Goal: Information Seeking & Learning: Learn about a topic

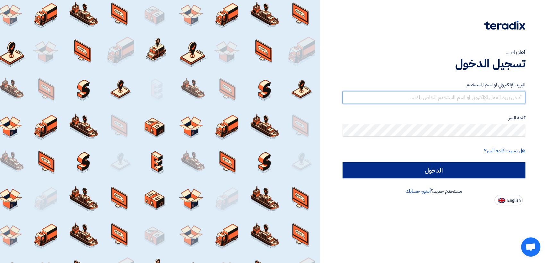
type input "italyaco2030@gmail.com"
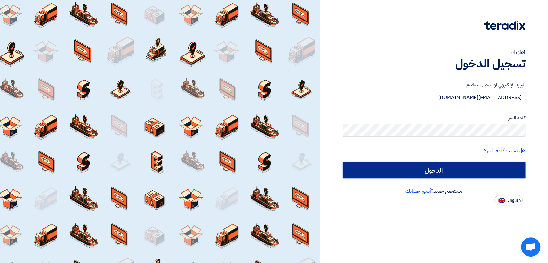
click at [392, 174] on input "الدخول" at bounding box center [434, 170] width 183 height 16
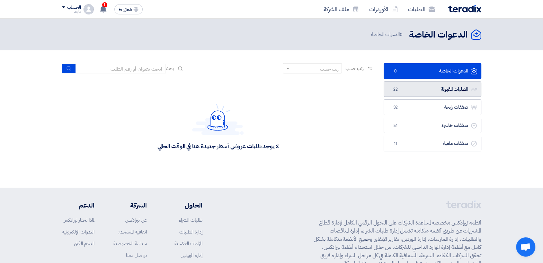
click at [398, 83] on link "الطلبات المقبولة الطلبات المقبولة 22" at bounding box center [432, 90] width 98 height 16
click at [441, 84] on link "الطلبات المقبولة الطلبات المقبولة 22" at bounding box center [432, 90] width 98 height 16
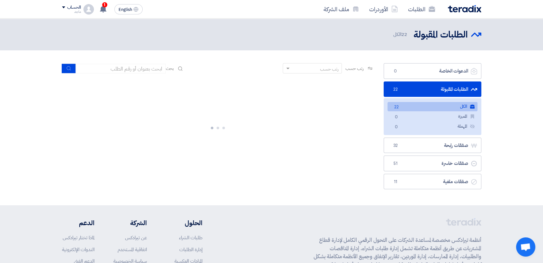
click at [441, 84] on link "الطلبات المقبولة الطلبات المقبولة 22" at bounding box center [432, 90] width 98 height 16
click at [281, 126] on div at bounding box center [218, 127] width 312 height 96
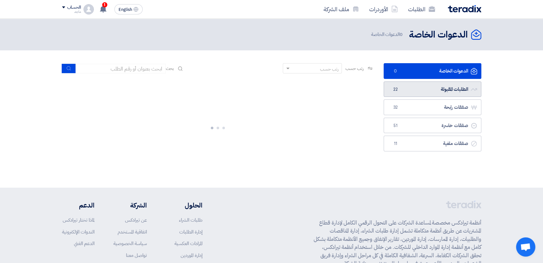
click at [406, 95] on link "الطلبات المقبولة الطلبات المقبولة 22" at bounding box center [432, 90] width 98 height 16
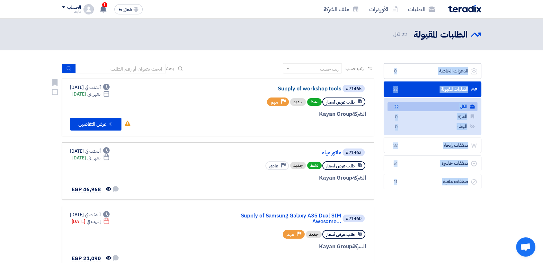
click at [326, 86] on link "Supply of workshop tools" at bounding box center [277, 89] width 128 height 6
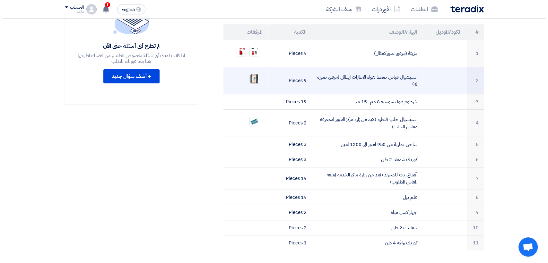
scroll to position [191, 0]
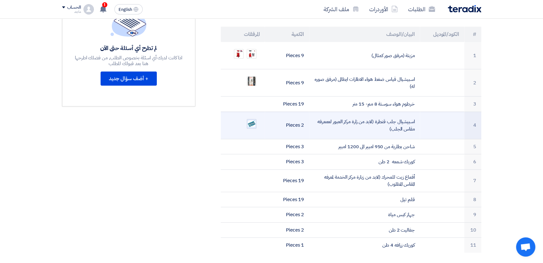
click at [252, 120] on img at bounding box center [251, 124] width 9 height 8
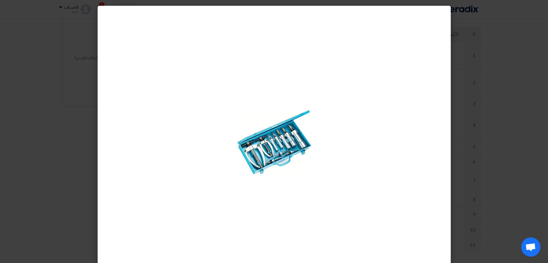
click at [251, 115] on img at bounding box center [274, 142] width 74 height 65
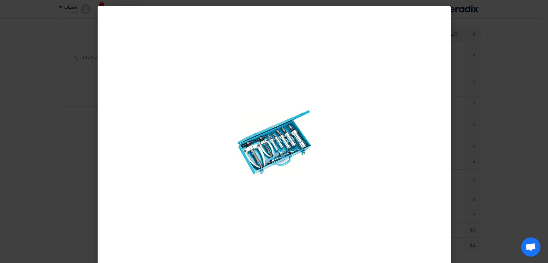
click at [251, 115] on img at bounding box center [274, 142] width 74 height 65
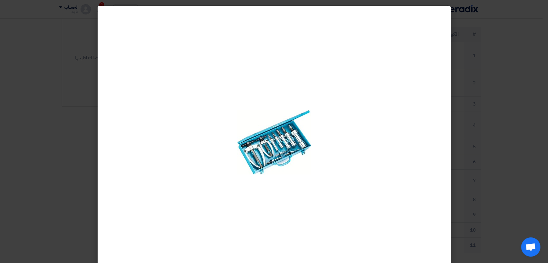
click at [251, 115] on img at bounding box center [274, 142] width 74 height 65
click at [511, 58] on modal-container at bounding box center [274, 131] width 548 height 263
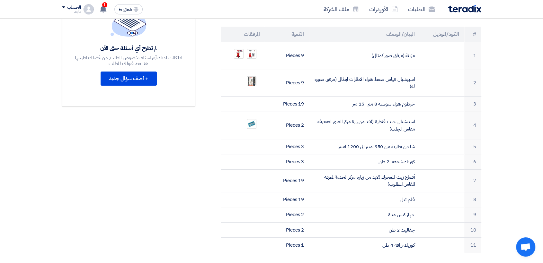
drag, startPoint x: 339, startPoint y: 199, endPoint x: 44, endPoint y: 198, distance: 295.0
click at [44, 198] on section "Supply of workshop tools بيانات العميل Fady Mahmoud Procurement Specialist, Egy…" at bounding box center [271, 204] width 543 height 618
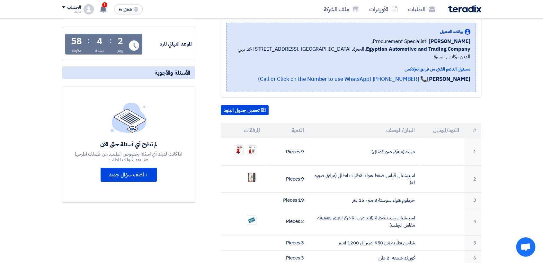
scroll to position [95, 0]
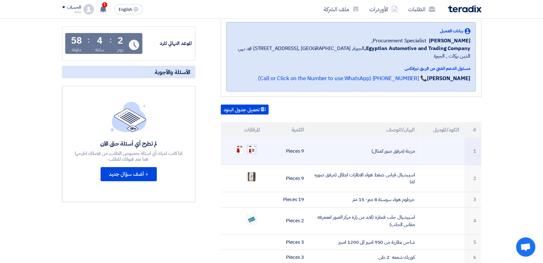
click at [250, 145] on img at bounding box center [251, 149] width 9 height 9
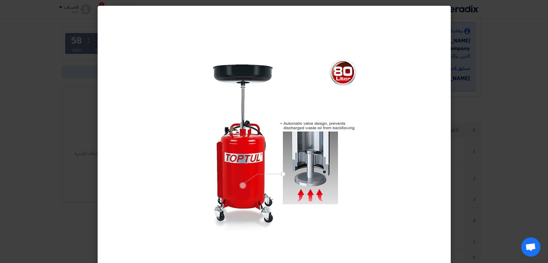
click at [517, 132] on modal-container at bounding box center [274, 131] width 548 height 263
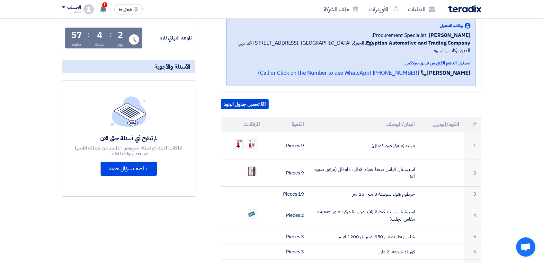
scroll to position [97, 0]
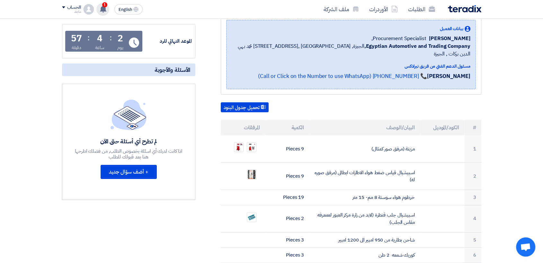
click at [103, 5] on span "1" at bounding box center [104, 4] width 5 height 5
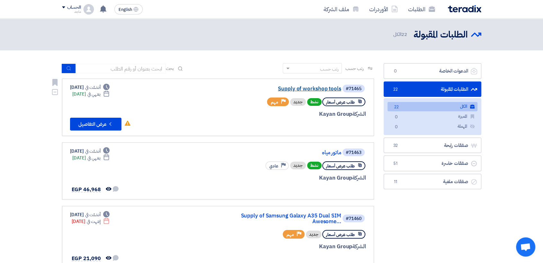
click at [304, 90] on link "Supply of workshop tools" at bounding box center [277, 89] width 128 height 6
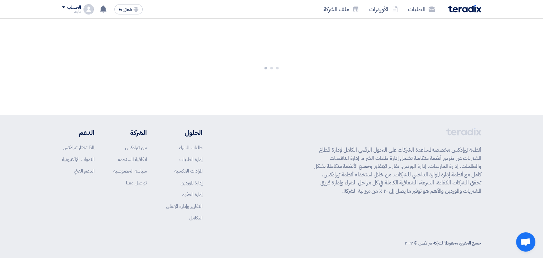
click at [304, 90] on div at bounding box center [271, 67] width 543 height 96
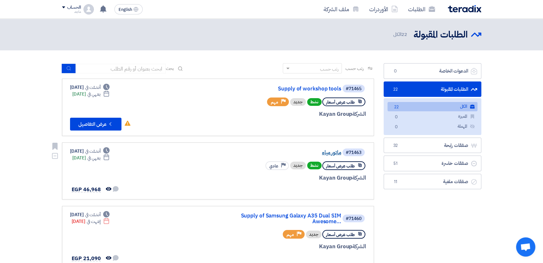
click at [335, 154] on link "ماتور مياه" at bounding box center [277, 153] width 128 height 6
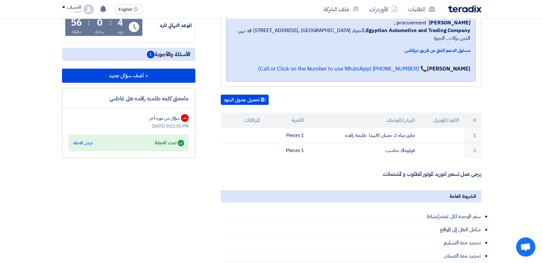
scroll to position [105, 0]
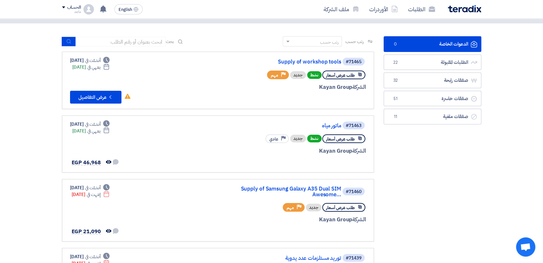
scroll to position [32, 0]
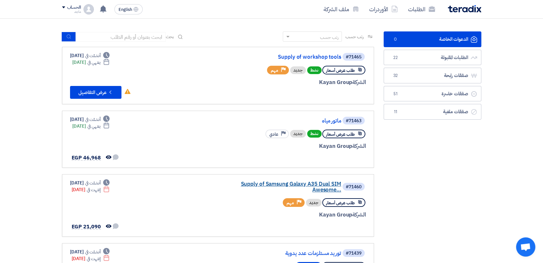
click at [273, 185] on link "Supply of Samsung Galaxy A35 Dual SIM Awesome..." at bounding box center [277, 187] width 128 height 12
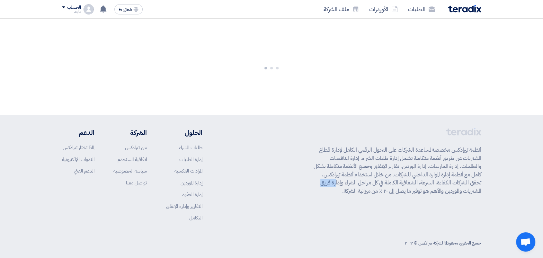
click at [273, 185] on div "أنظمة تيرادكس مخصصة لمساعدة الشركات على التحول الرقمي الكامل لإدارة قطاع المشتر…" at bounding box center [271, 179] width 419 height 103
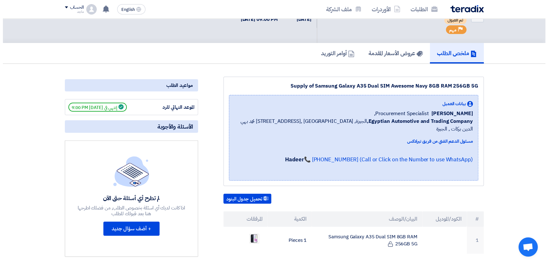
scroll to position [52, 0]
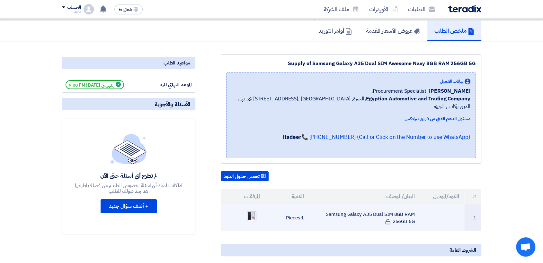
click at [253, 212] on img at bounding box center [251, 216] width 9 height 10
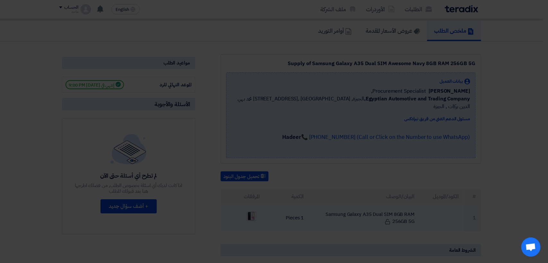
click at [253, 212] on div at bounding box center [273, 126] width 109 height 263
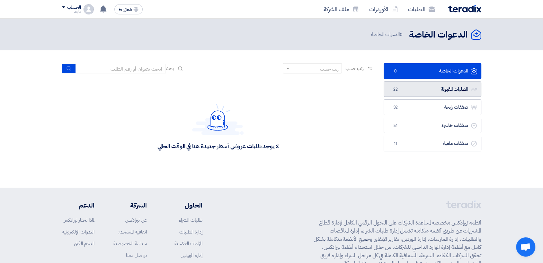
click at [437, 90] on link "الطلبات المقبولة الطلبات المقبولة 22" at bounding box center [432, 90] width 98 height 16
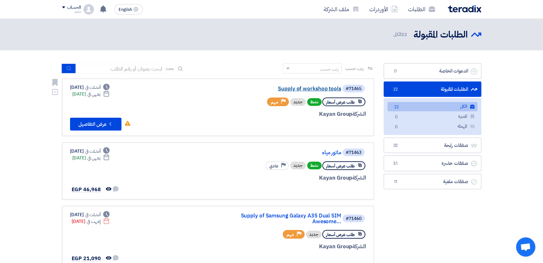
click at [306, 86] on link "Supply of workshop tools" at bounding box center [277, 89] width 128 height 6
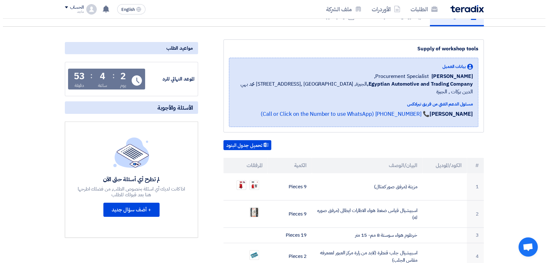
scroll to position [124, 0]
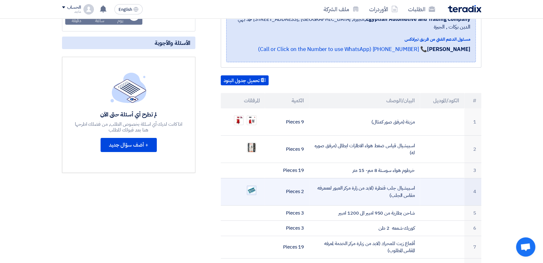
click at [252, 186] on img at bounding box center [251, 190] width 9 height 8
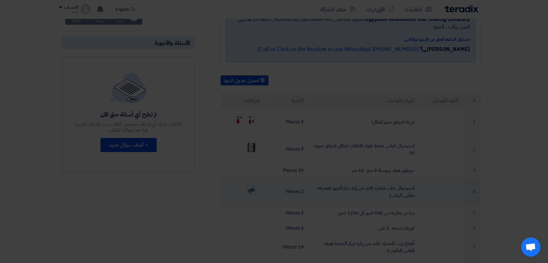
click at [252, 180] on div at bounding box center [274, 126] width 74 height 263
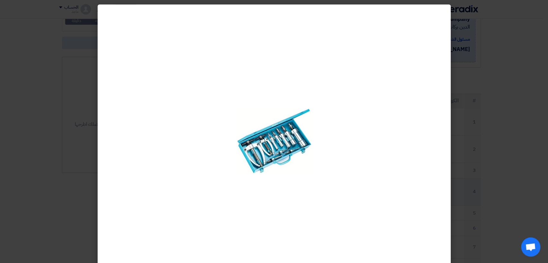
scroll to position [0, 0]
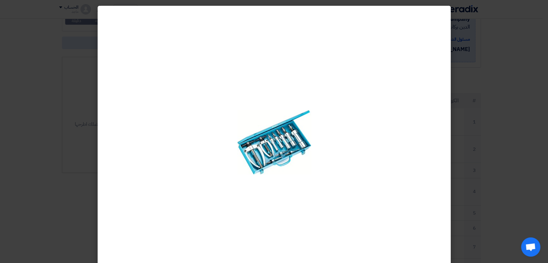
click at [286, 152] on img at bounding box center [274, 142] width 74 height 65
click at [281, 144] on img at bounding box center [274, 142] width 74 height 65
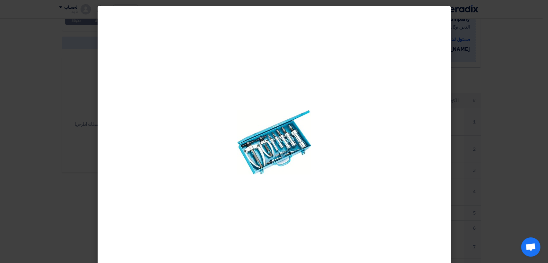
click at [281, 144] on img at bounding box center [274, 142] width 74 height 65
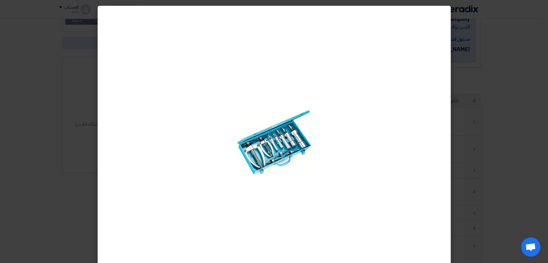
click at [281, 144] on img at bounding box center [274, 142] width 74 height 65
click at [198, 158] on div at bounding box center [274, 143] width 353 height 274
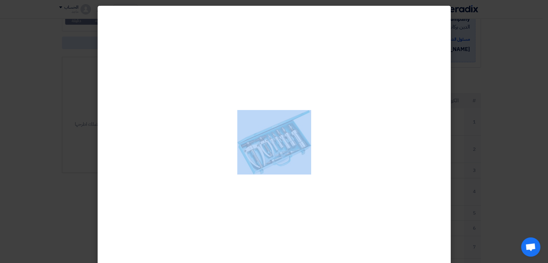
click at [198, 158] on div at bounding box center [274, 143] width 353 height 274
click at [187, 149] on div at bounding box center [274, 143] width 353 height 274
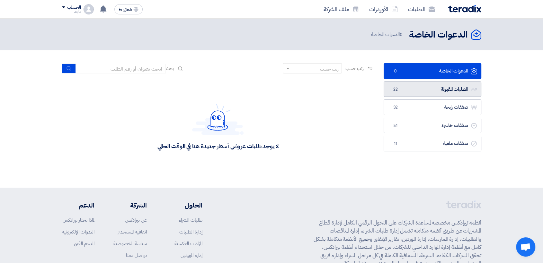
click at [439, 91] on link "الطلبات المقبولة الطلبات المقبولة 22" at bounding box center [432, 90] width 98 height 16
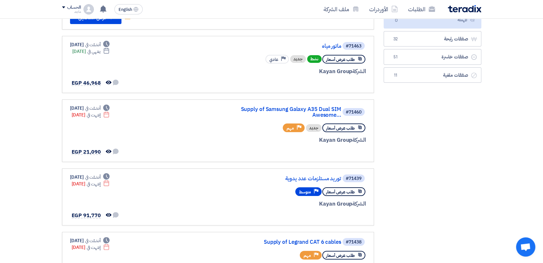
scroll to position [107, 0]
click at [284, 109] on link "Supply of Samsung Galaxy A35 Dual SIM Awesome..." at bounding box center [277, 112] width 128 height 12
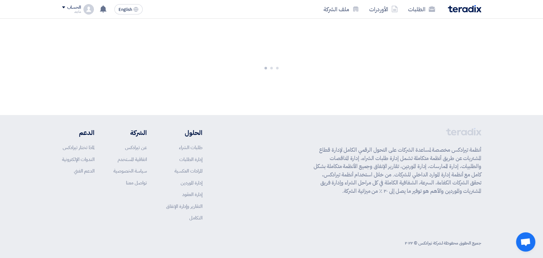
click at [284, 109] on div at bounding box center [271, 67] width 543 height 96
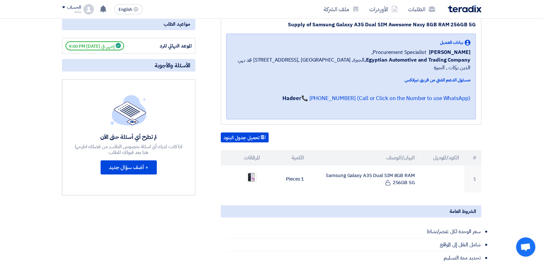
scroll to position [97, 0]
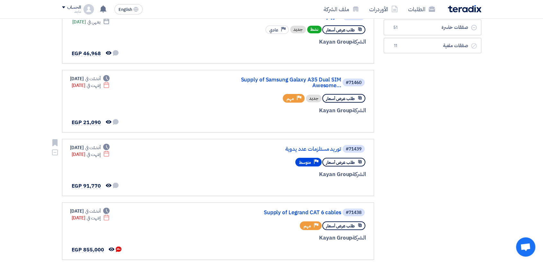
scroll to position [134, 0]
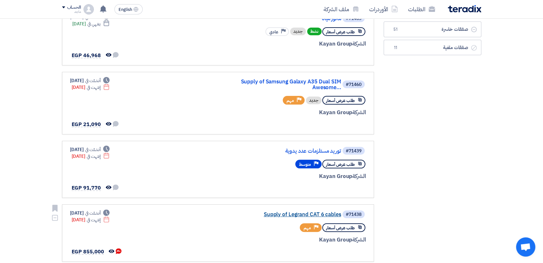
click at [289, 212] on link "Supply of Legrand CAT 6 cables" at bounding box center [277, 215] width 128 height 6
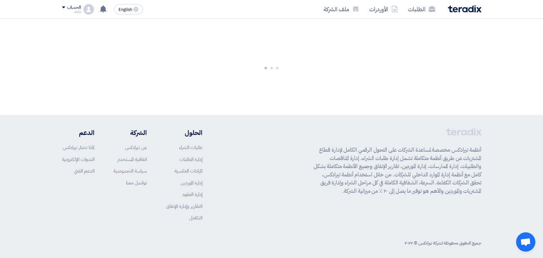
click at [289, 209] on div "أنظمة تيرادكس مخصصة لمساعدة الشركات على التحول الرقمي الكامل لإدارة قطاع المشتر…" at bounding box center [271, 179] width 419 height 103
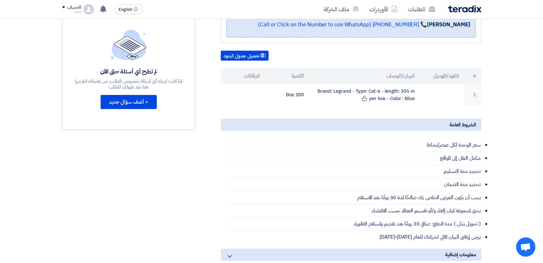
scroll to position [149, 0]
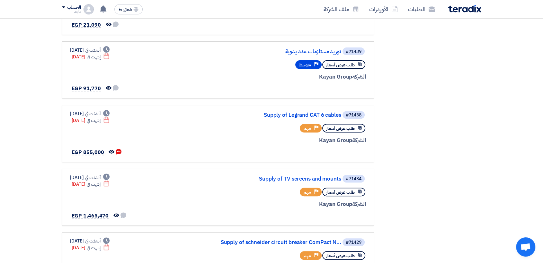
scroll to position [235, 0]
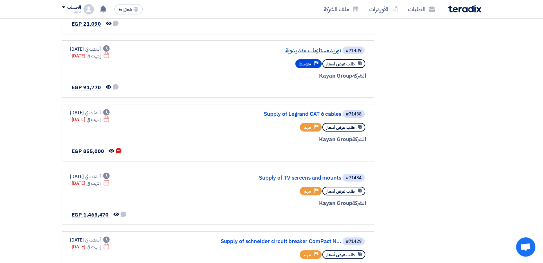
click at [303, 48] on link "توريد مستلزمات عدد يدوية" at bounding box center [277, 51] width 128 height 6
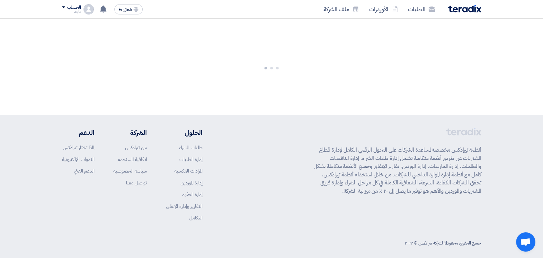
click at [303, 45] on div at bounding box center [271, 67] width 543 height 96
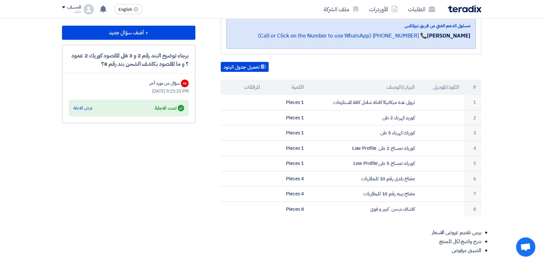
scroll to position [153, 0]
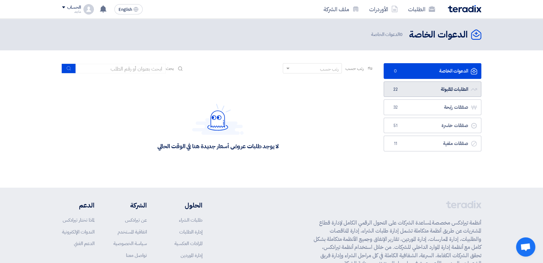
click at [414, 85] on link "الطلبات المقبولة الطلبات المقبولة 22" at bounding box center [432, 90] width 98 height 16
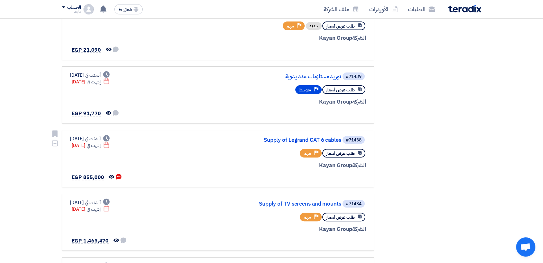
scroll to position [208, 0]
click at [280, 138] on link "Supply of Legrand CAT 6 cables" at bounding box center [277, 141] width 128 height 6
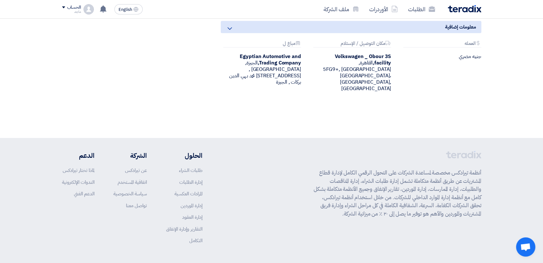
scroll to position [378, 0]
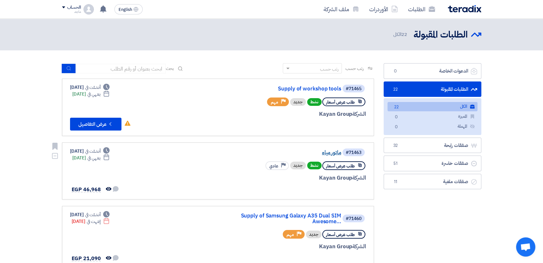
click at [221, 154] on link "ماتور مياه" at bounding box center [277, 153] width 128 height 6
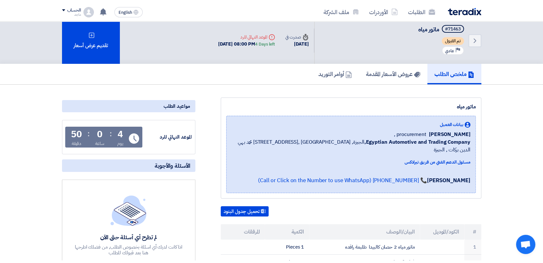
scroll to position [419, 0]
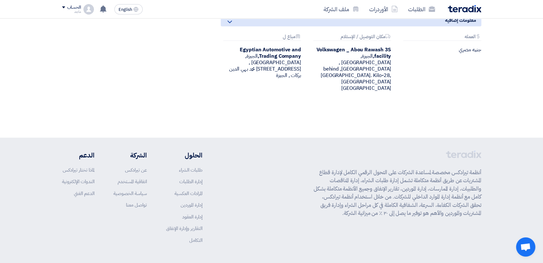
click at [221, 154] on div "أنظمة تيرادكس مخصصة لمساعدة الشركات على التحول الرقمي الكامل لإدارة قطاع المشتر…" at bounding box center [271, 202] width 419 height 103
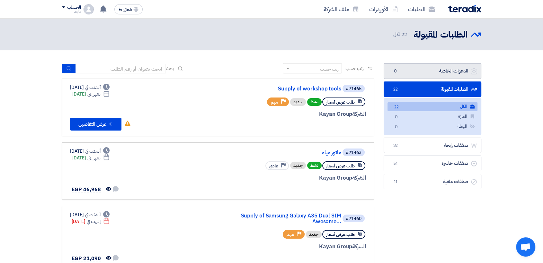
drag, startPoint x: 218, startPoint y: 29, endPoint x: 446, endPoint y: 70, distance: 231.6
click at [446, 70] on link "الدعوات الخاصة الدعوات الخاصة 0" at bounding box center [432, 71] width 98 height 16
